Goal: Transaction & Acquisition: Download file/media

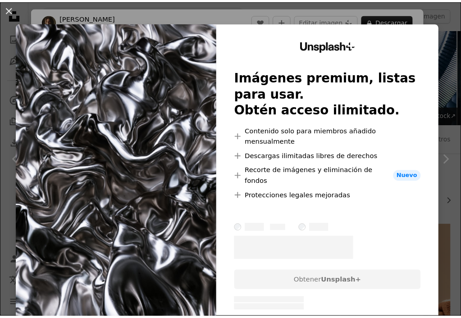
scroll to position [745, 0]
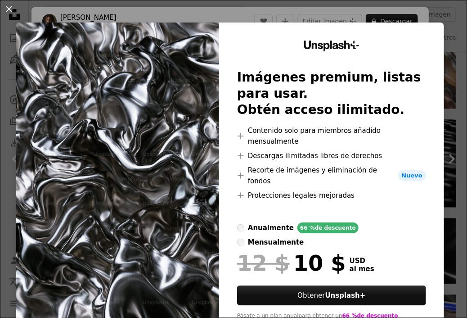
click at [250, 222] on div "anualmente" at bounding box center [271, 227] width 46 height 11
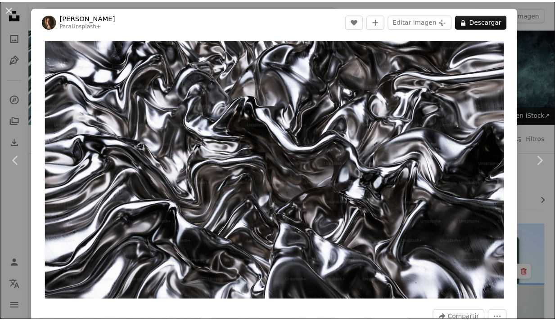
scroll to position [1280, 0]
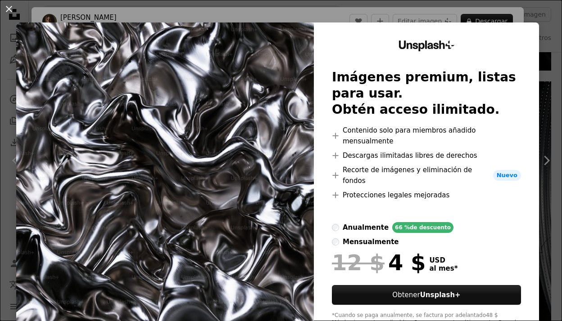
click at [400, 11] on div "An X shape Unsplash+ Imágenes premium, listas para usar. Obtén acceso ilimitado…" at bounding box center [281, 160] width 562 height 321
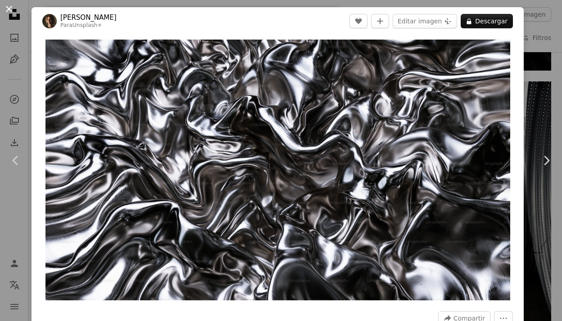
click at [13, 10] on button "An X shape" at bounding box center [9, 9] width 11 height 11
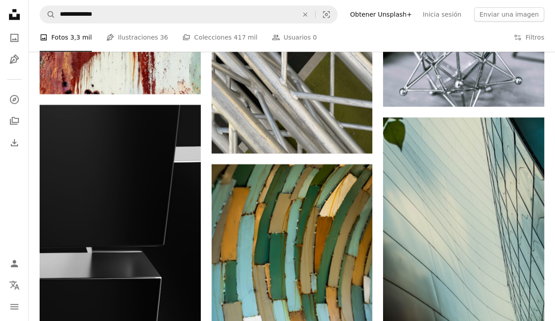
scroll to position [3681, 0]
